Goal: Check status: Check status

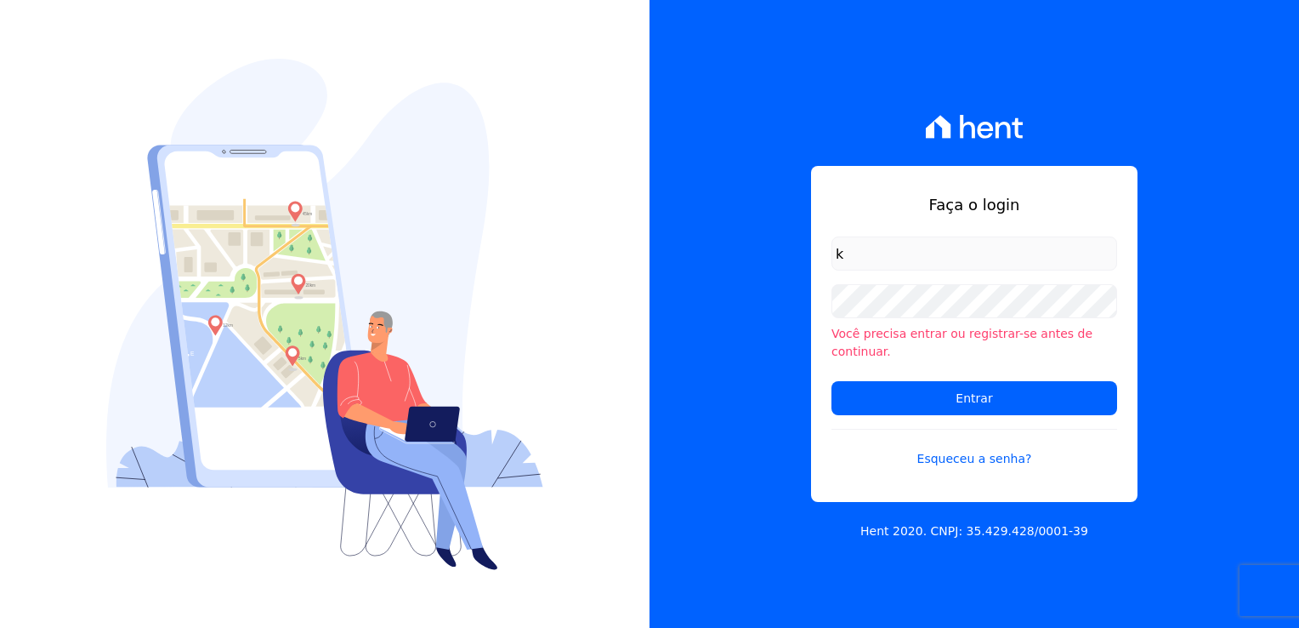
type input "[PERSON_NAME][EMAIL_ADDRESS][DOMAIN_NAME]"
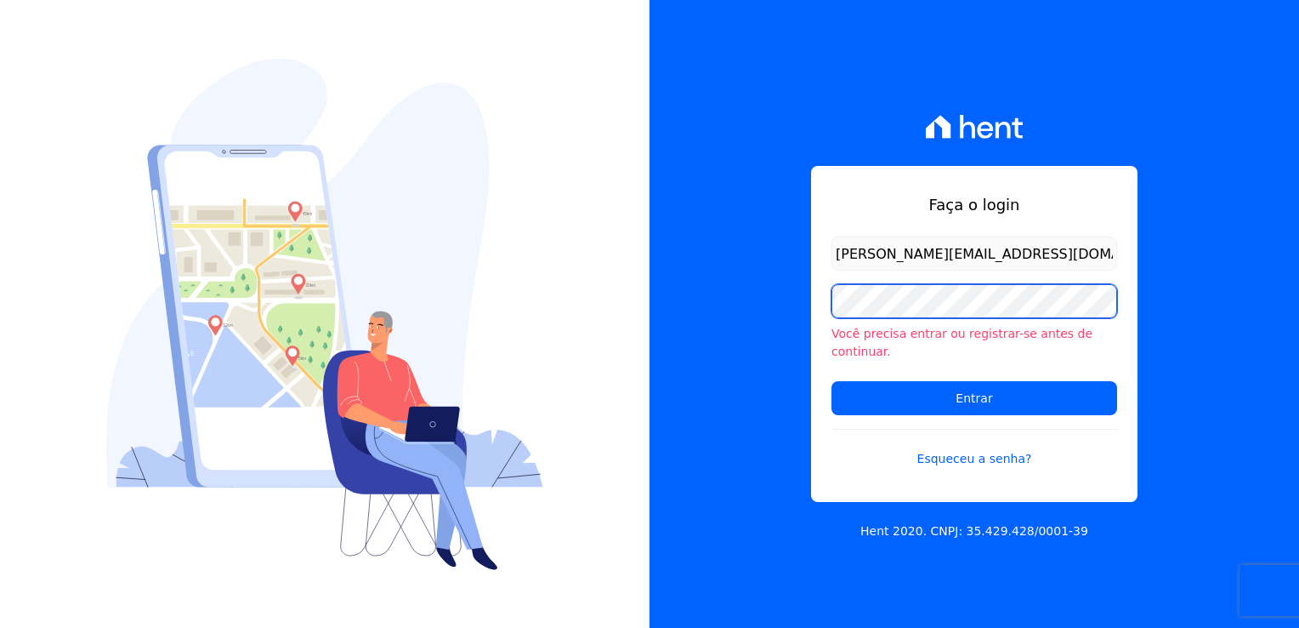
click at [832, 381] on input "Entrar" at bounding box center [975, 398] width 286 height 34
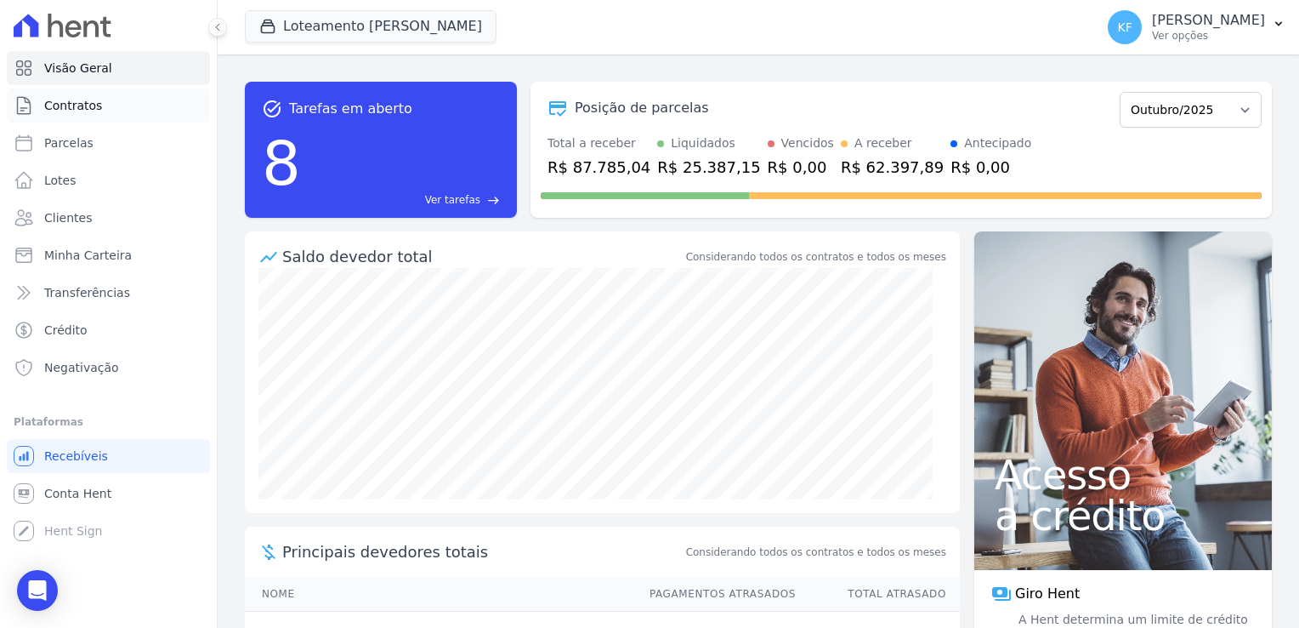
click at [58, 105] on span "Contratos" at bounding box center [73, 105] width 58 height 17
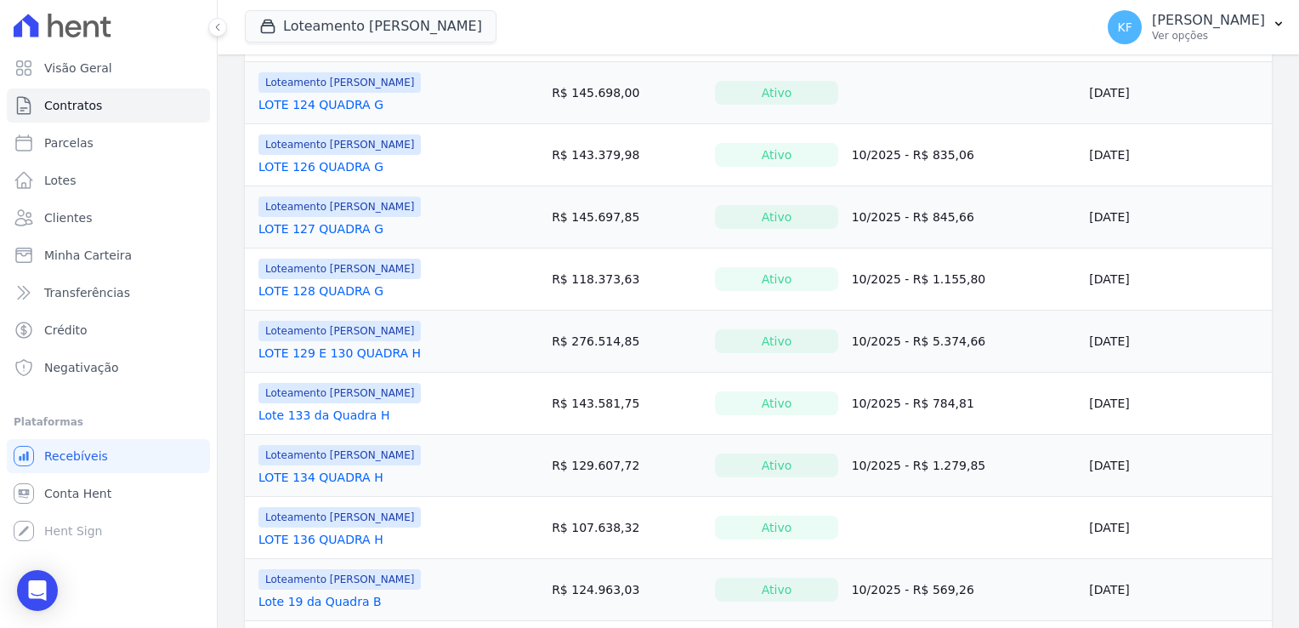
scroll to position [561, 0]
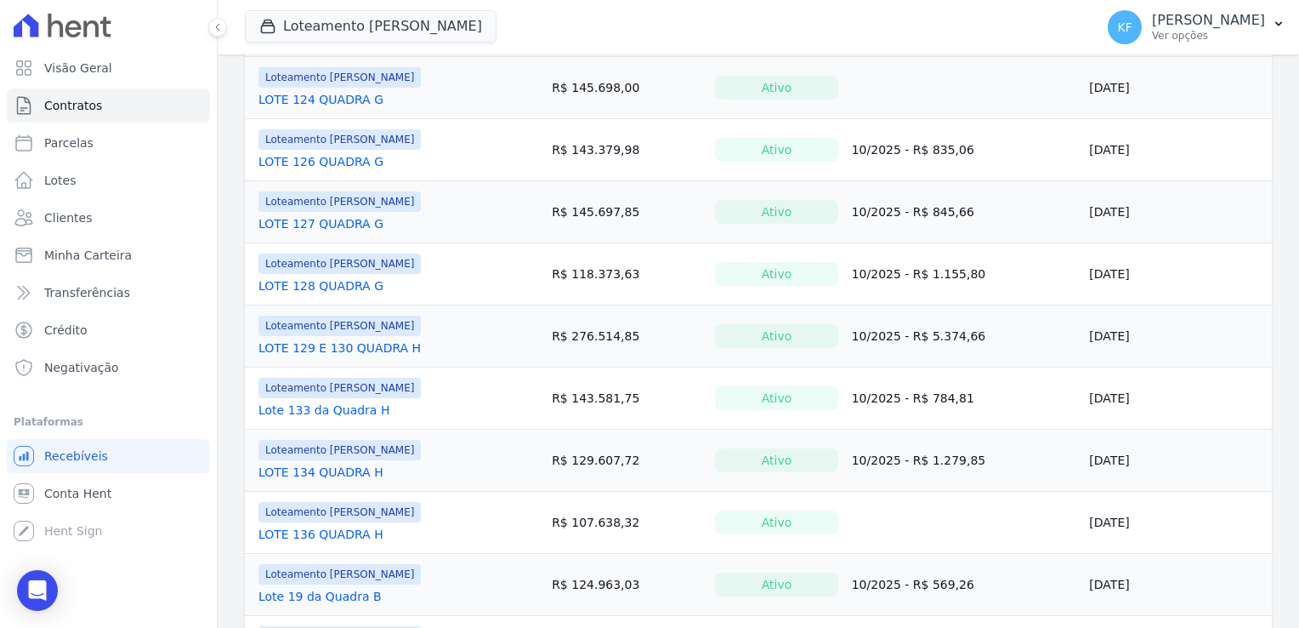
click at [351, 532] on link "LOTE 136 QUADRA H" at bounding box center [320, 533] width 125 height 17
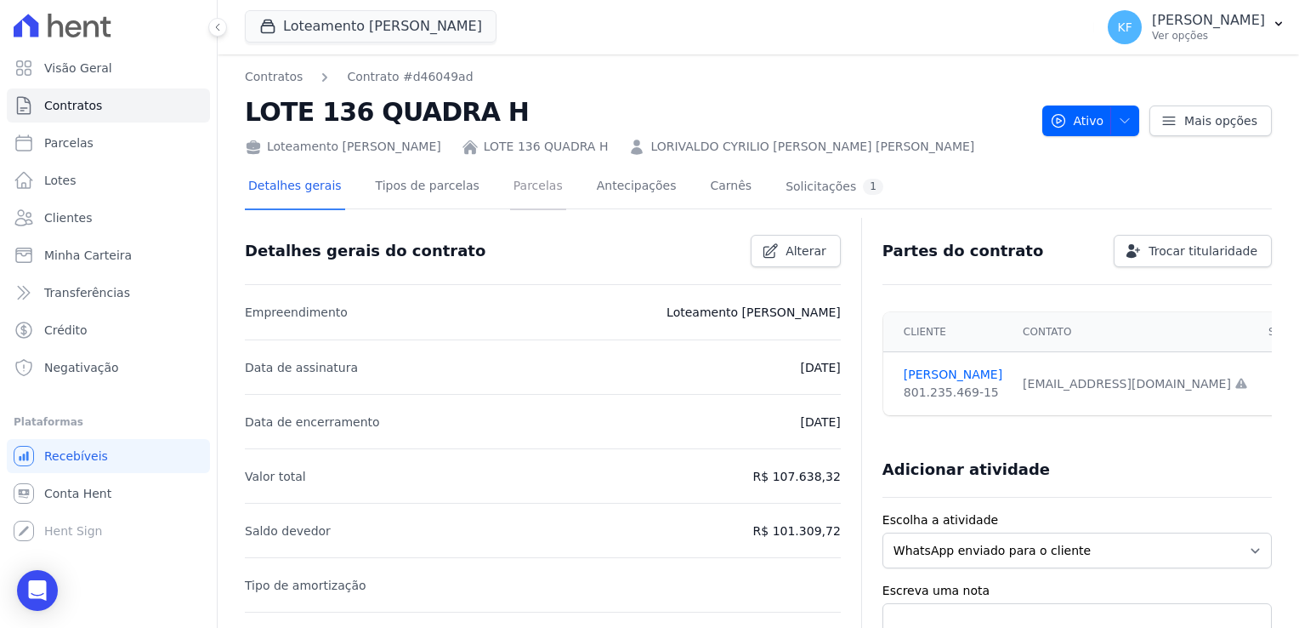
click at [514, 182] on link "Parcelas" at bounding box center [538, 187] width 56 height 45
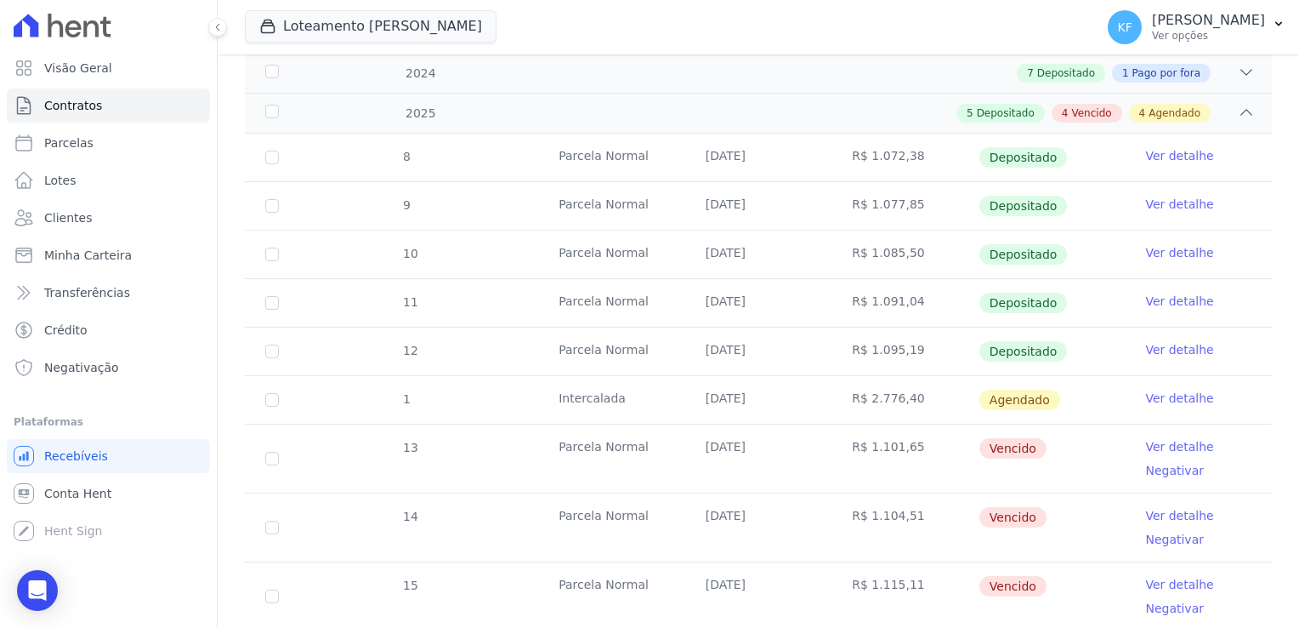
scroll to position [264, 0]
click at [1151, 447] on link "Ver detalhe" at bounding box center [1179, 448] width 68 height 17
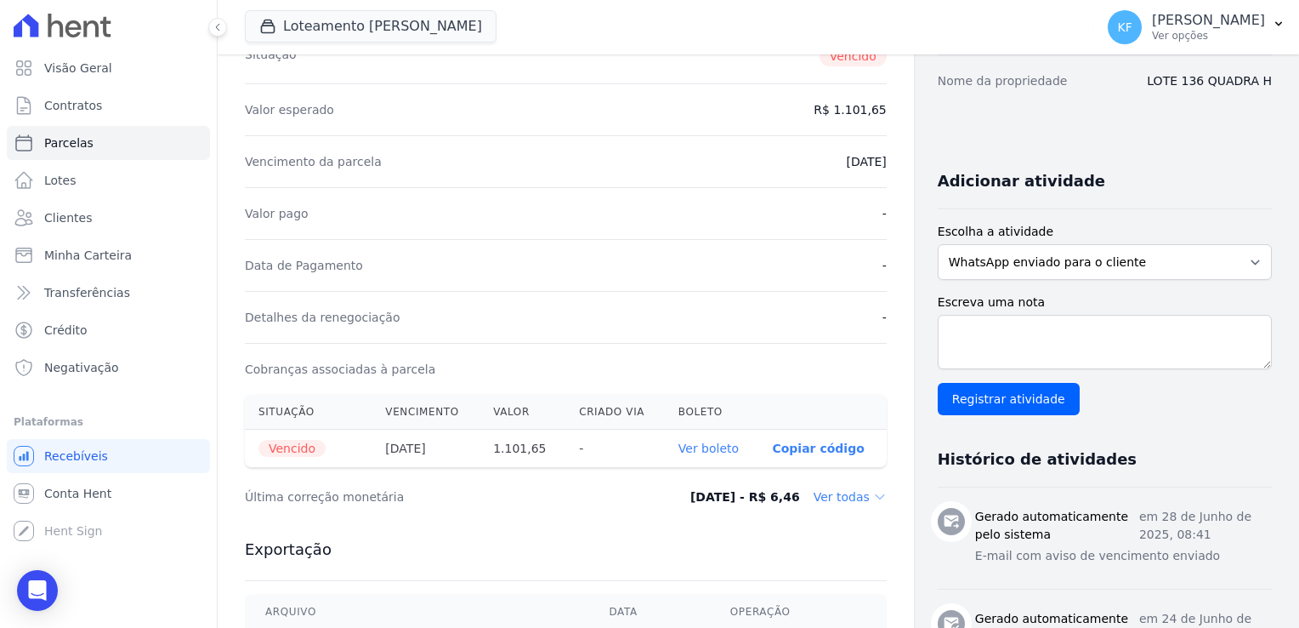
scroll to position [277, 0]
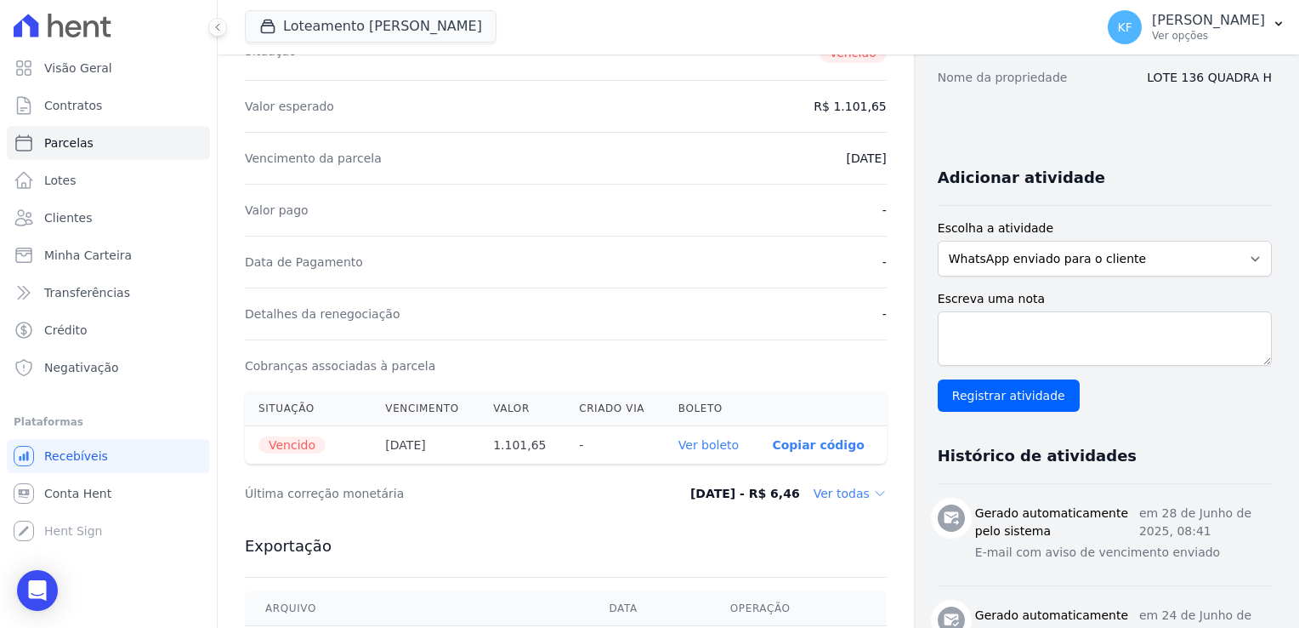
click at [711, 440] on link "Ver boleto" at bounding box center [709, 445] width 60 height 14
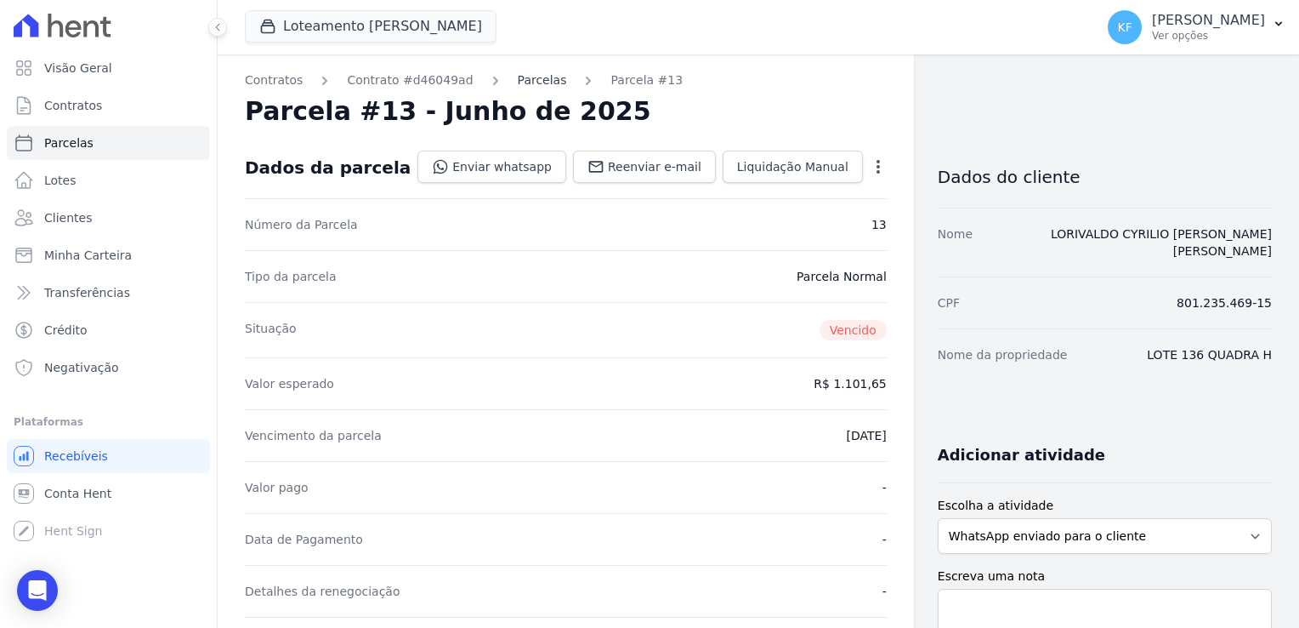
click at [518, 82] on link "Parcelas" at bounding box center [542, 80] width 49 height 18
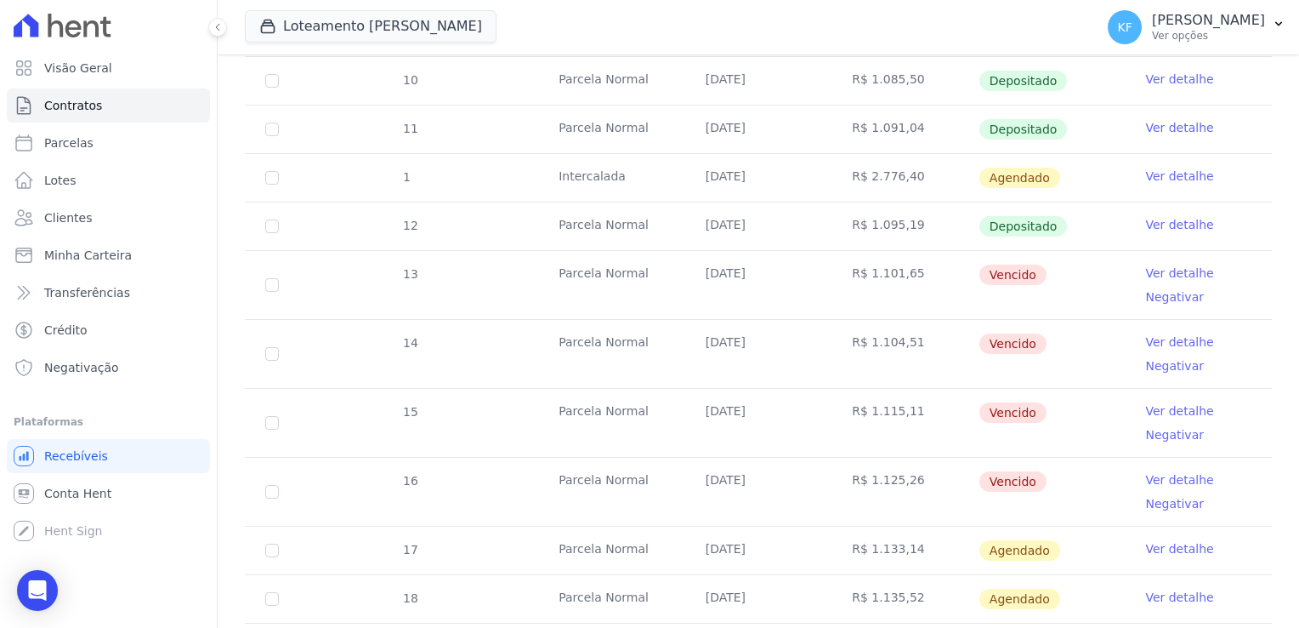
scroll to position [436, 0]
click at [60, 145] on span "Parcelas" at bounding box center [68, 142] width 49 height 17
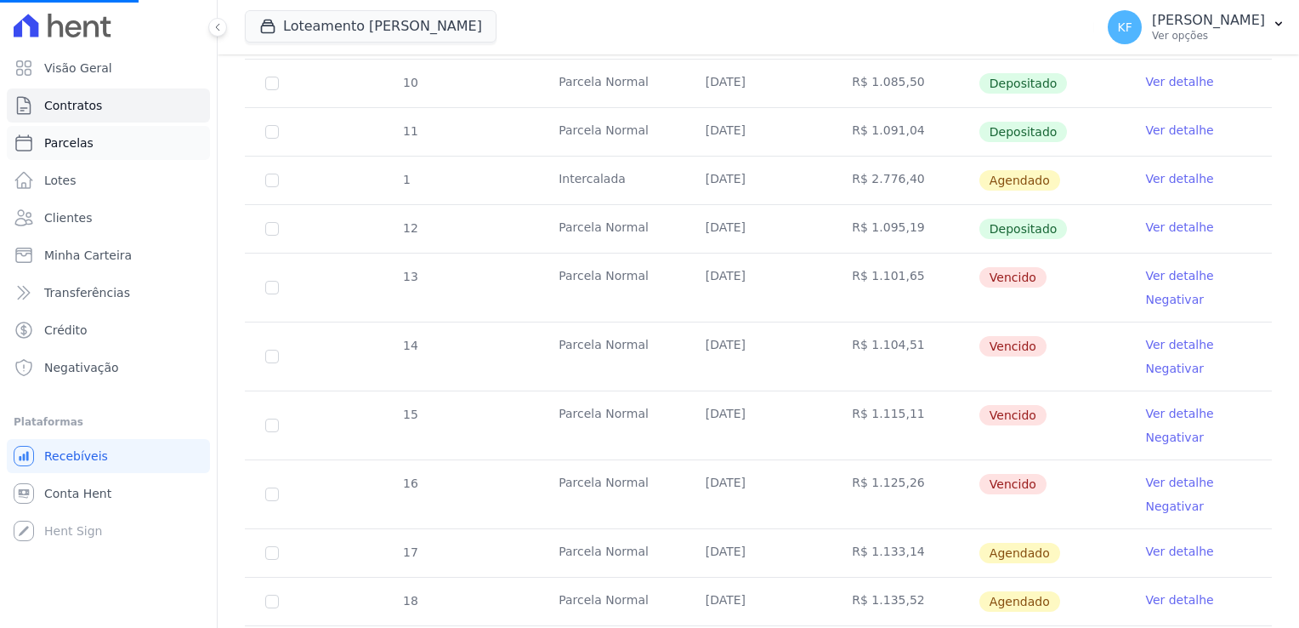
select select
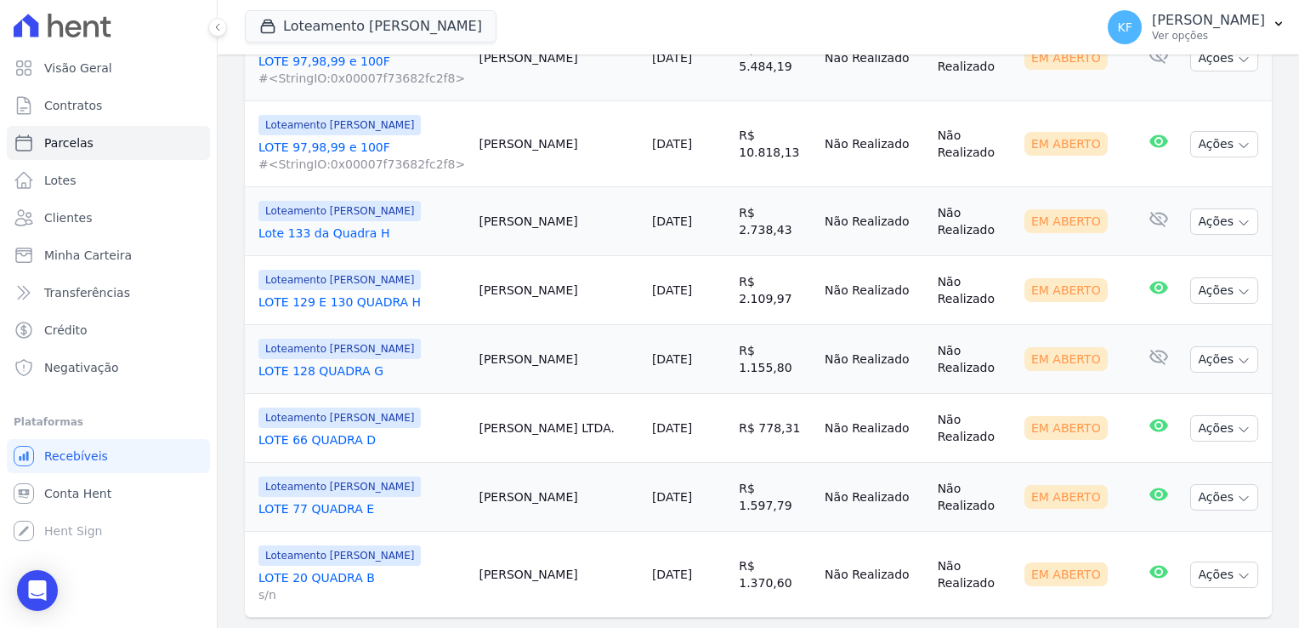
scroll to position [1752, 0]
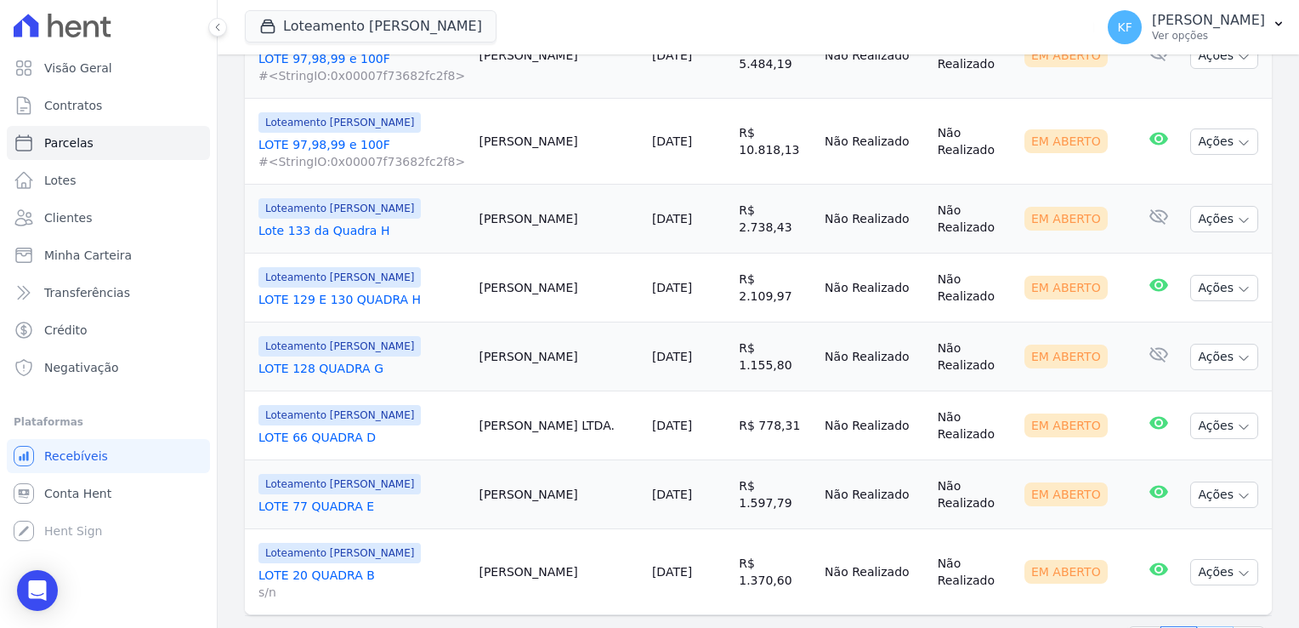
select select
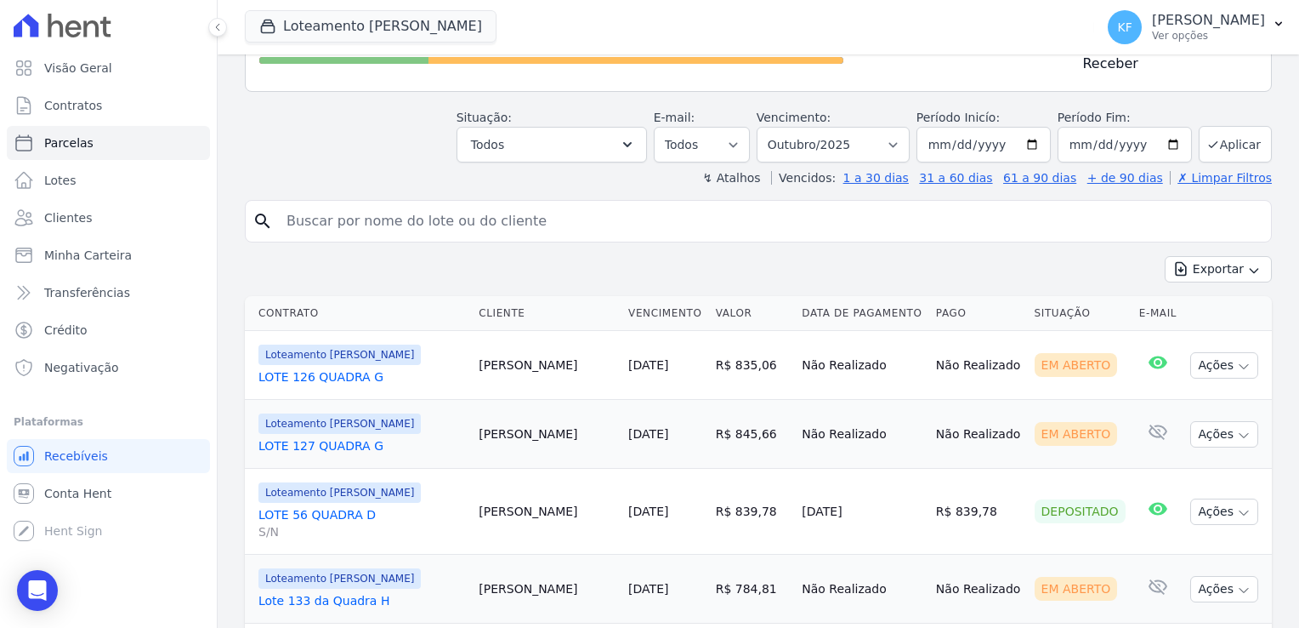
scroll to position [59, 0]
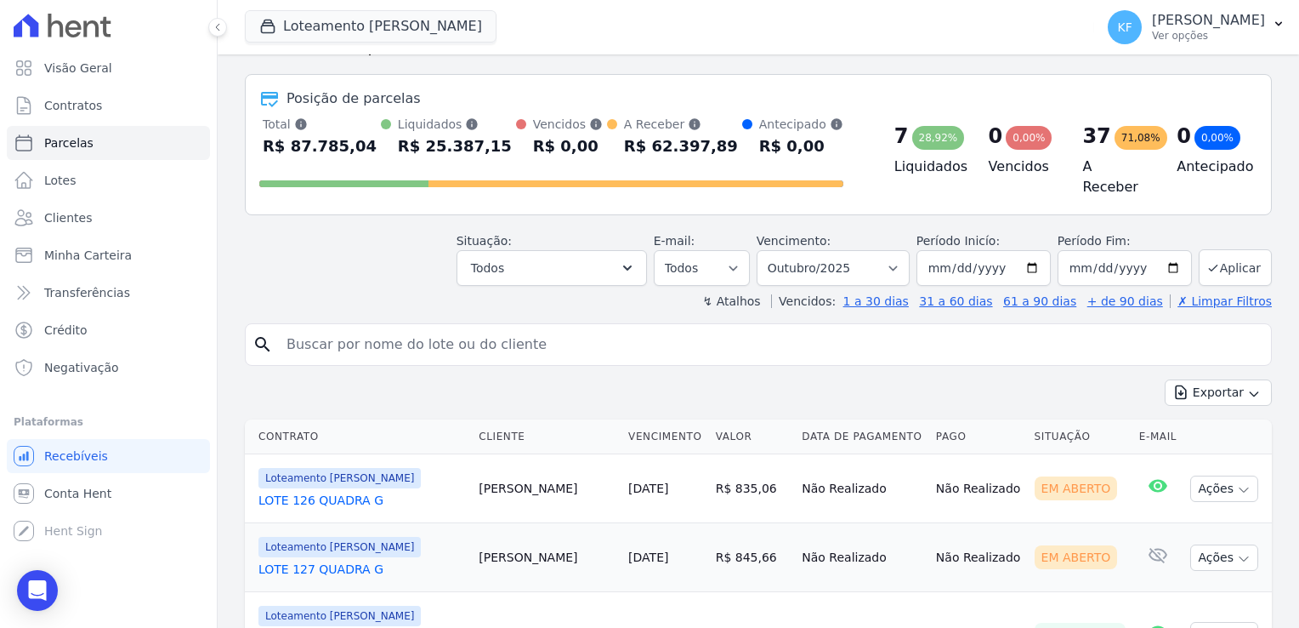
drag, startPoint x: 1283, startPoint y: 129, endPoint x: 1286, endPoint y: 143, distance: 13.8
click at [1286, 143] on main "Parcelas Todas de Outubro/2025 Posição de parcelas Total [PERSON_NAME] parcelas…" at bounding box center [759, 340] width 1082 height 573
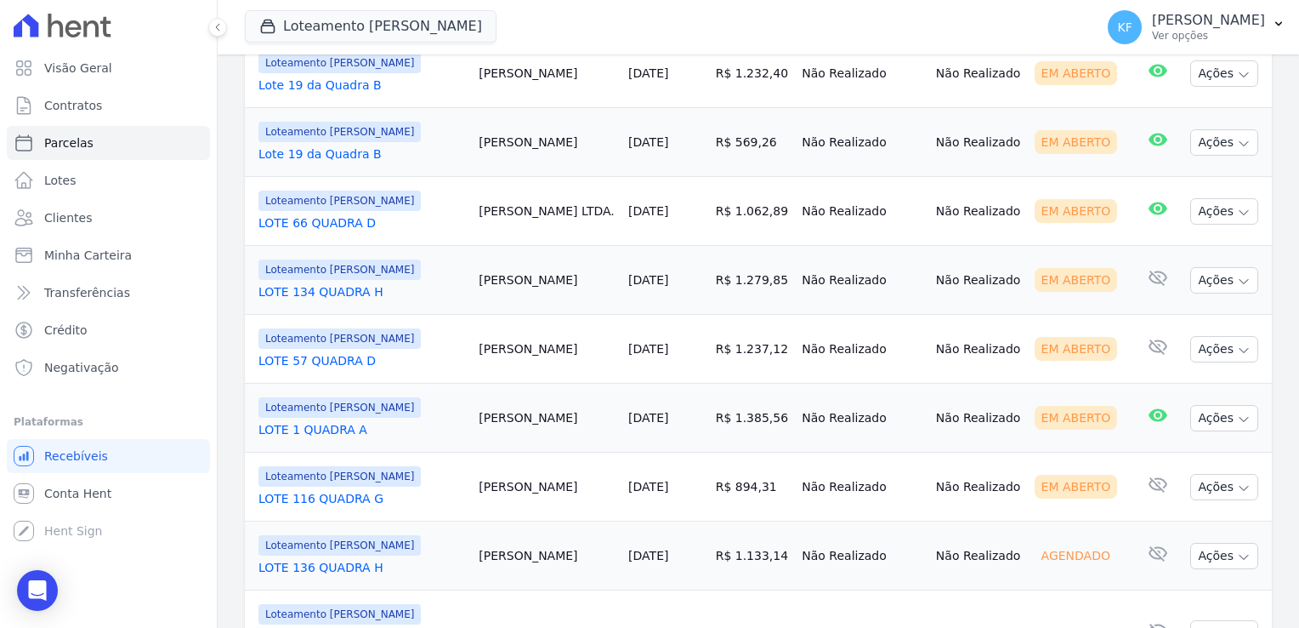
scroll to position [1444, 0]
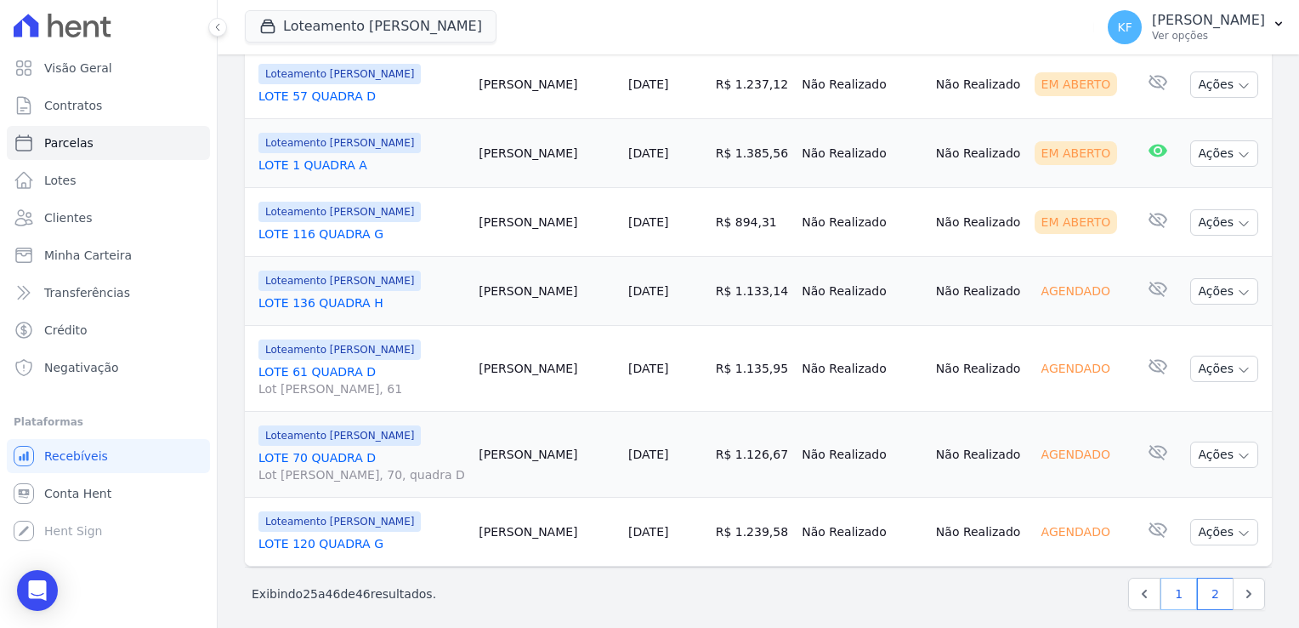
click at [1183, 577] on link "1" at bounding box center [1179, 593] width 37 height 32
select select
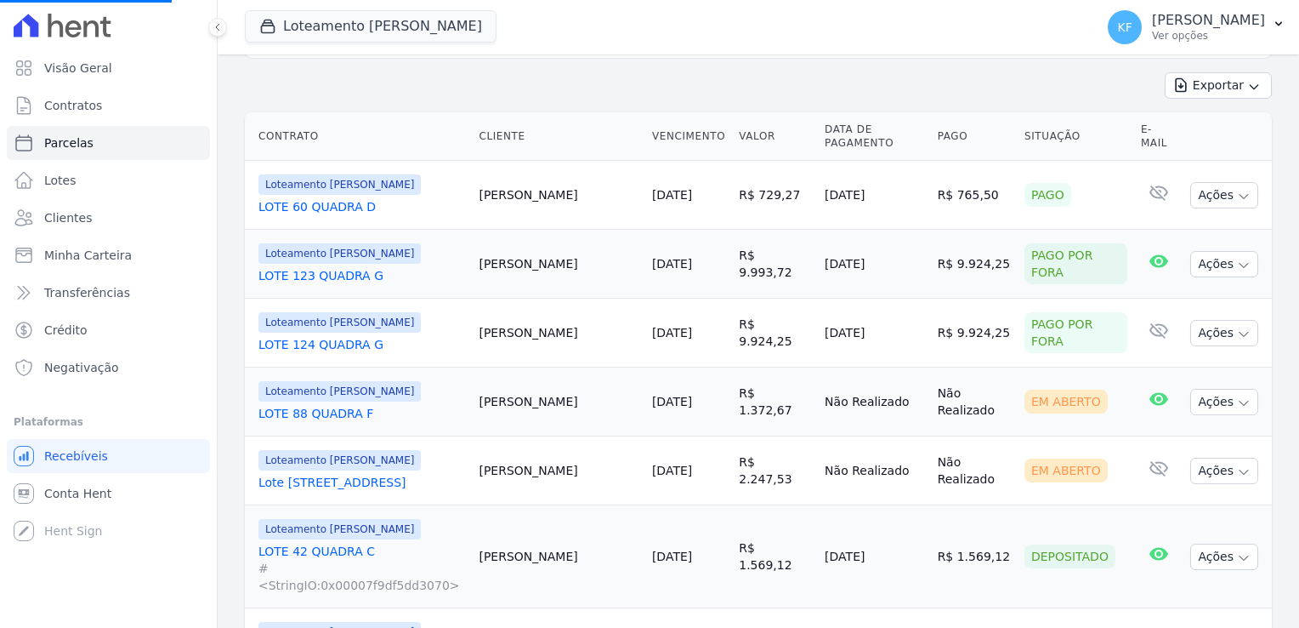
scroll to position [392, 0]
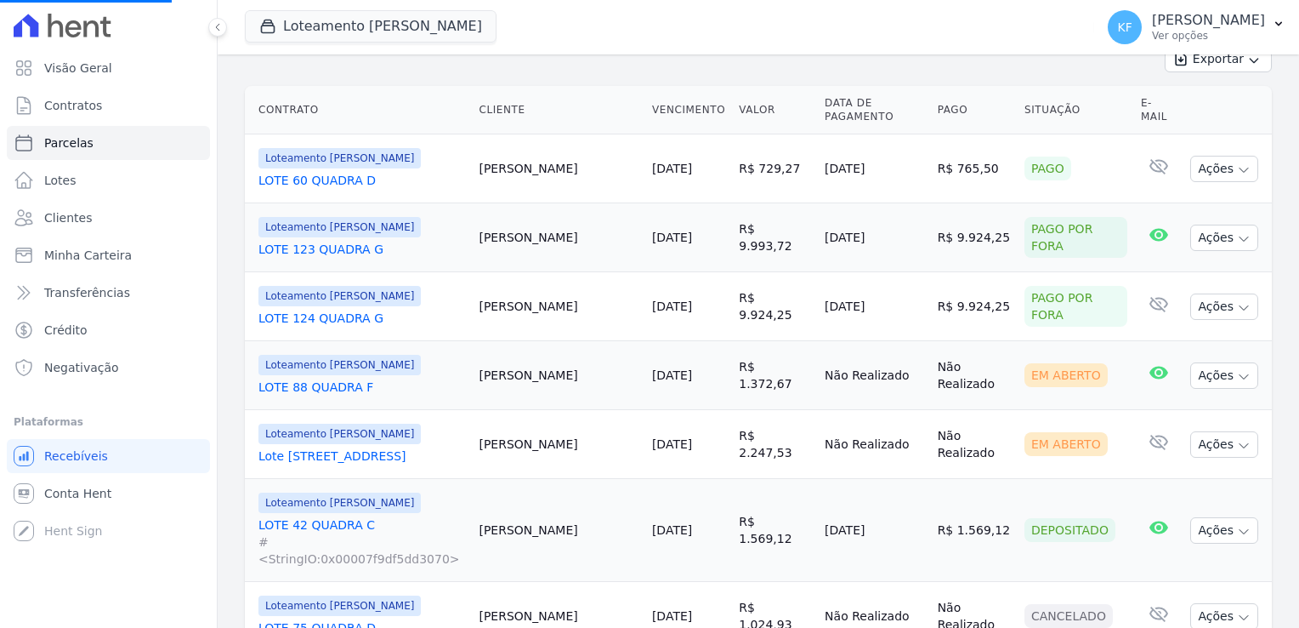
select select
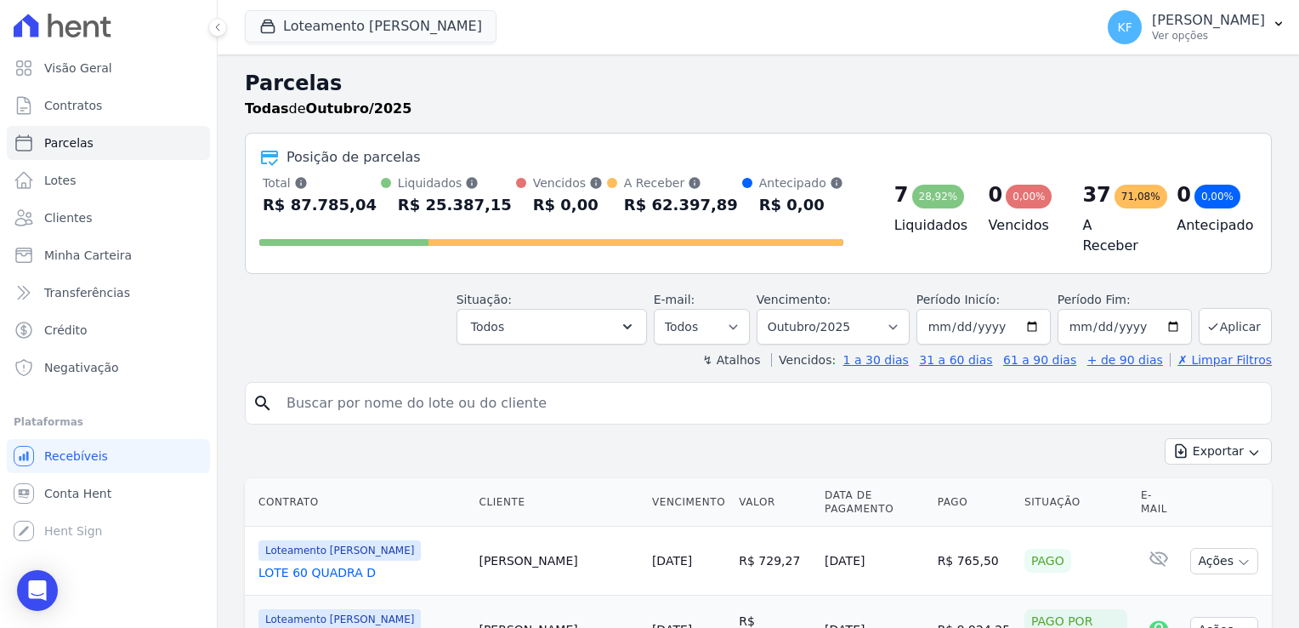
drag, startPoint x: 1295, startPoint y: 144, endPoint x: 1302, endPoint y: 244, distance: 100.6
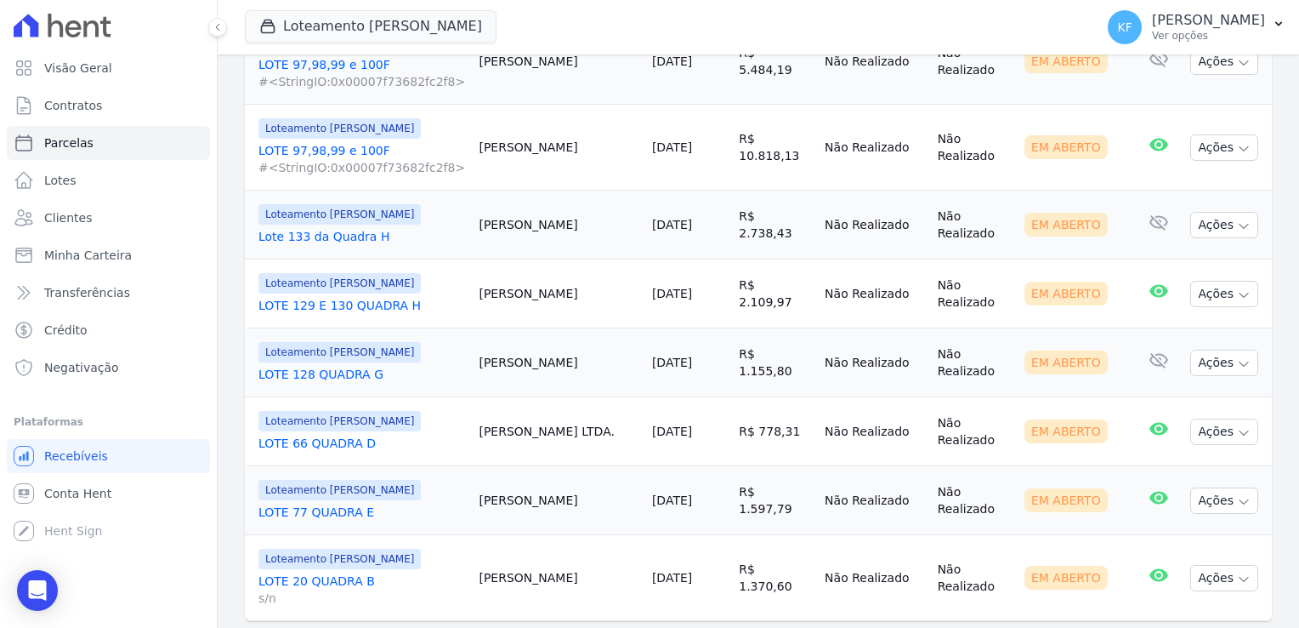
scroll to position [1750, 0]
